Goal: Check status: Check status

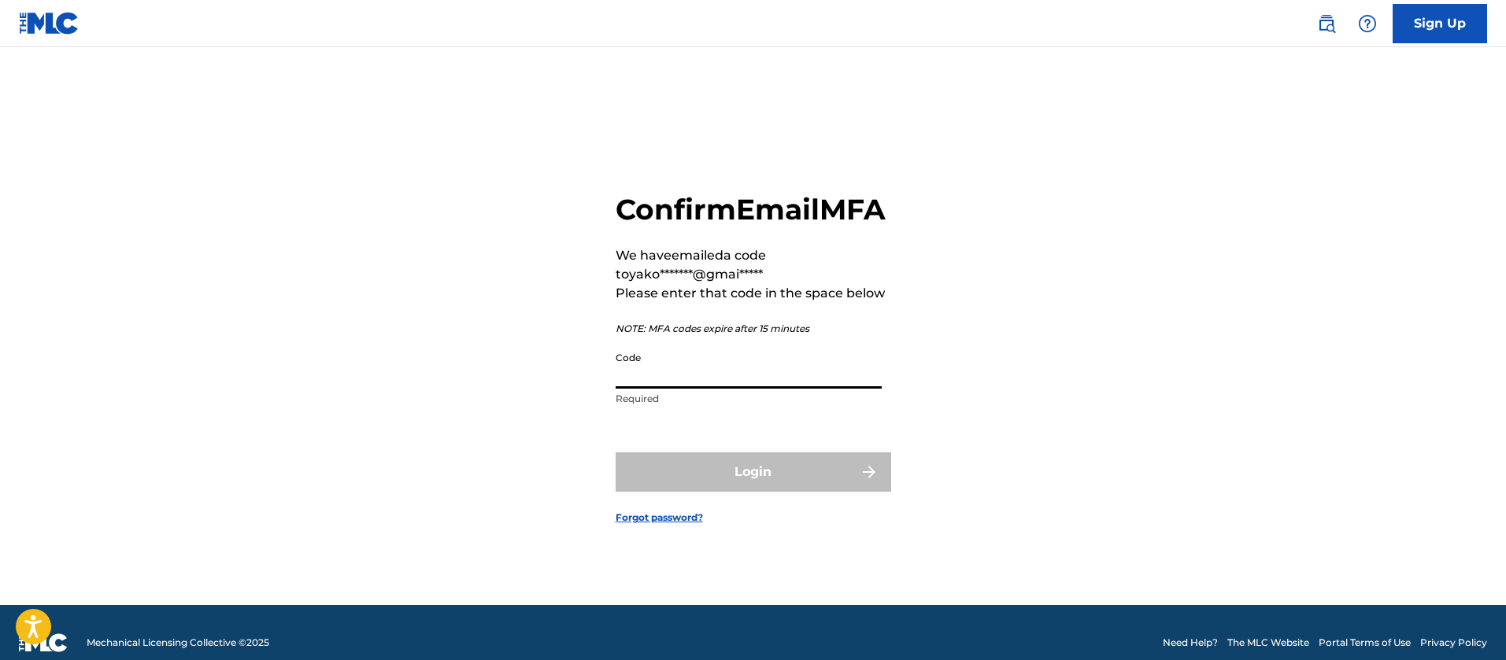
click at [727, 382] on input "Code" at bounding box center [749, 366] width 266 height 45
paste input "530014"
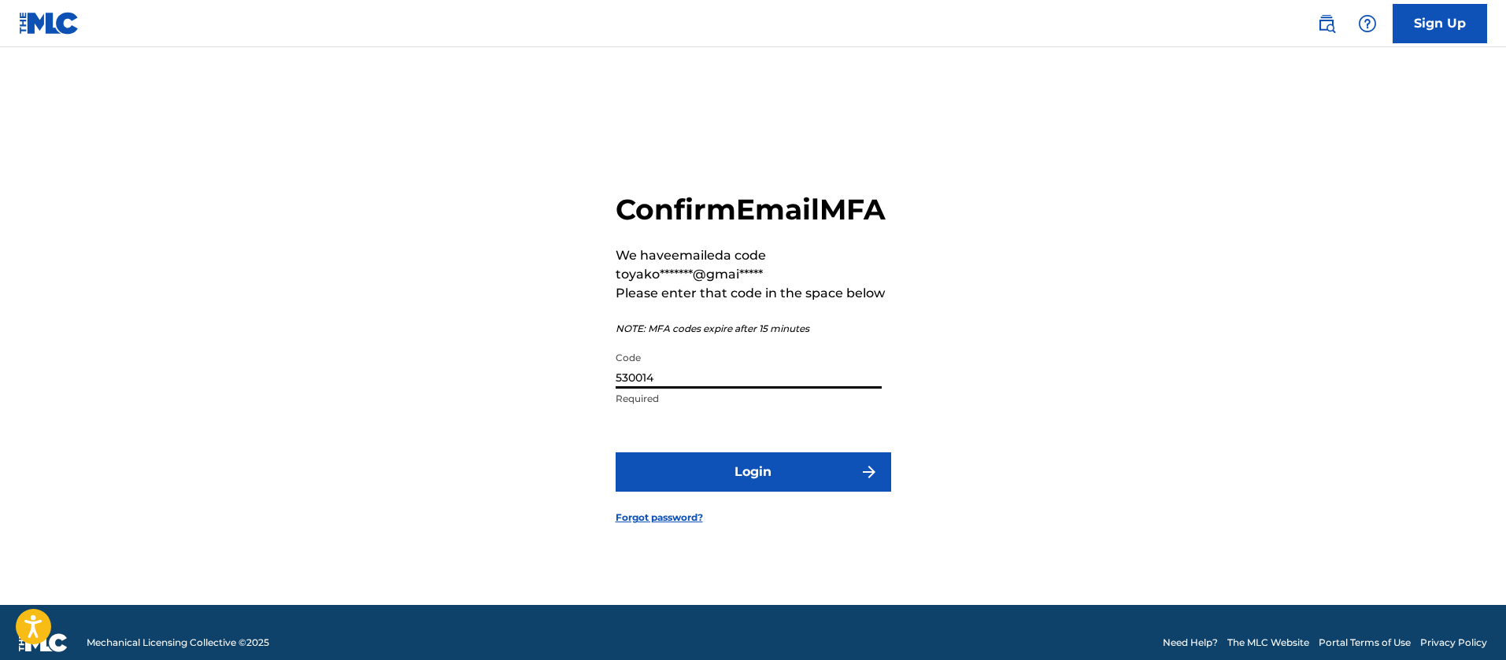
type input "530014"
click at [642, 479] on button "Login" at bounding box center [754, 472] width 276 height 39
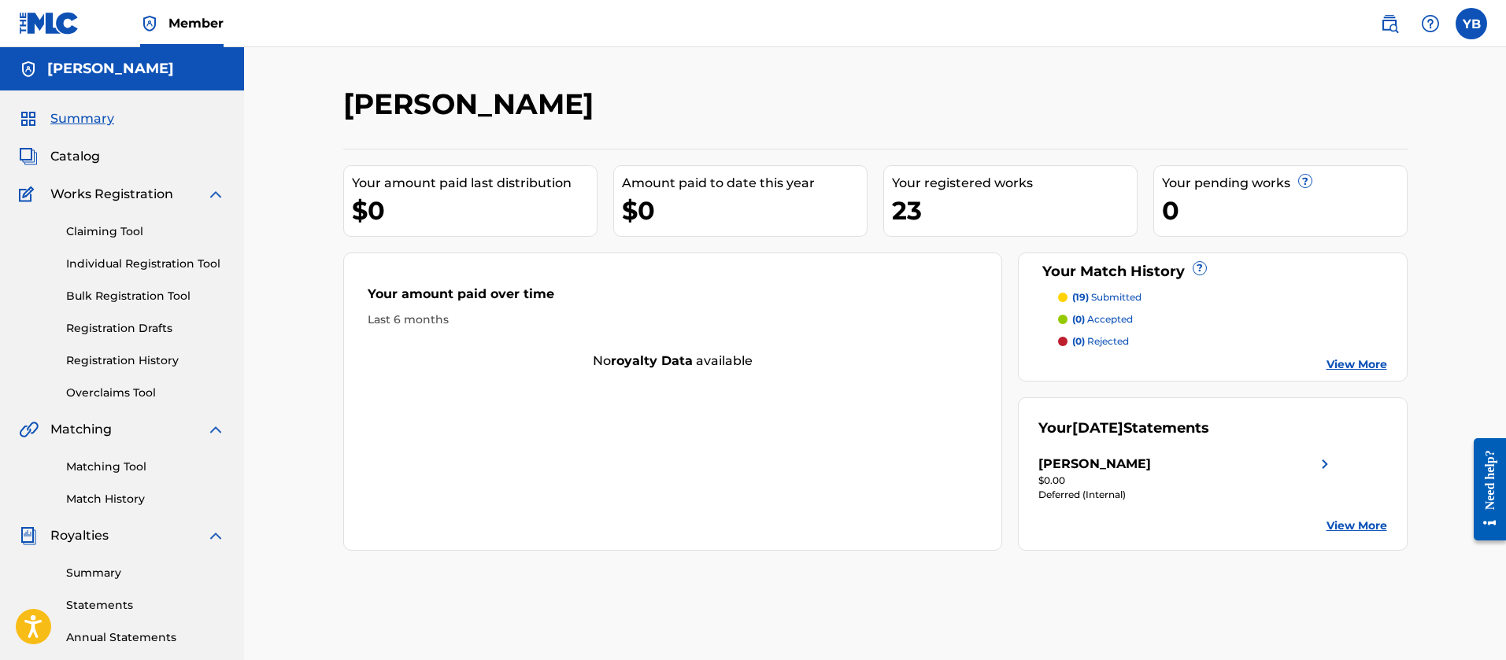
click at [1123, 300] on p "(19) submitted" at bounding box center [1106, 297] width 69 height 14
